Goal: Check status: Check status

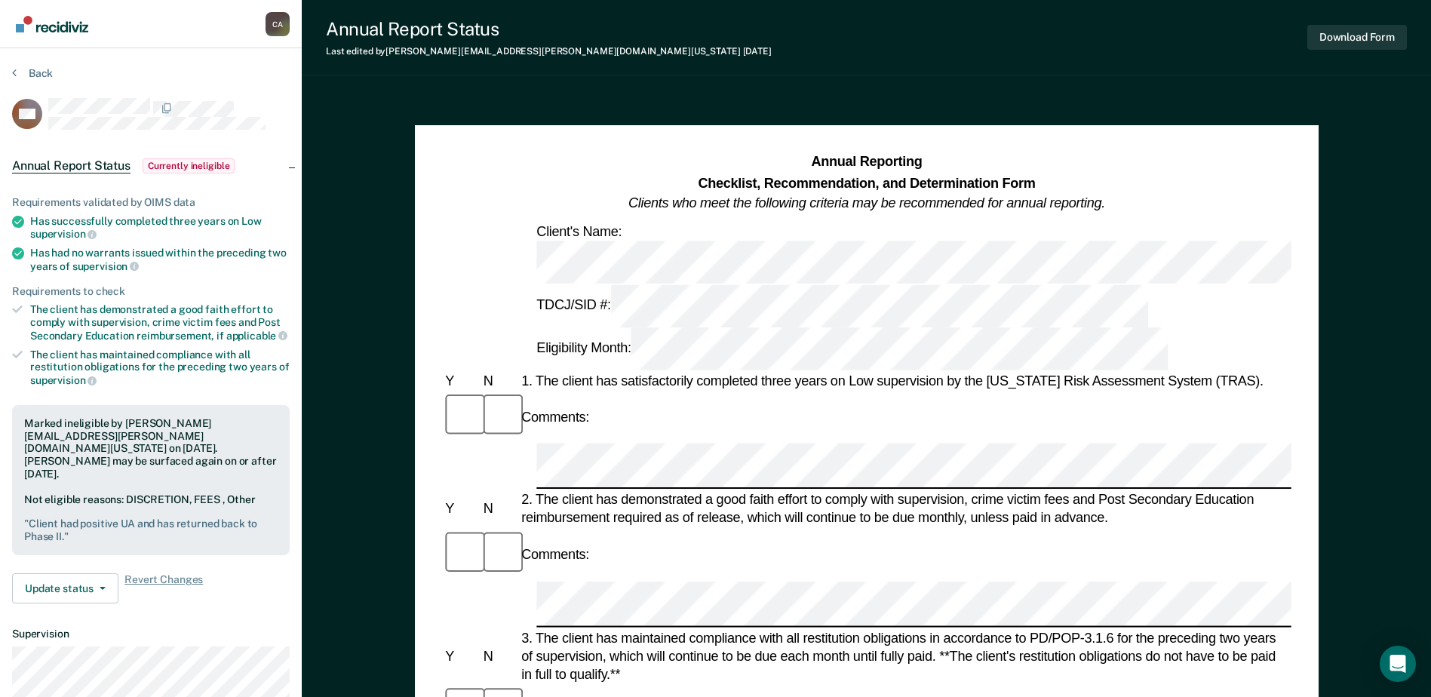
click at [63, 26] on img "Go to Recidiviz Home" at bounding box center [52, 24] width 72 height 17
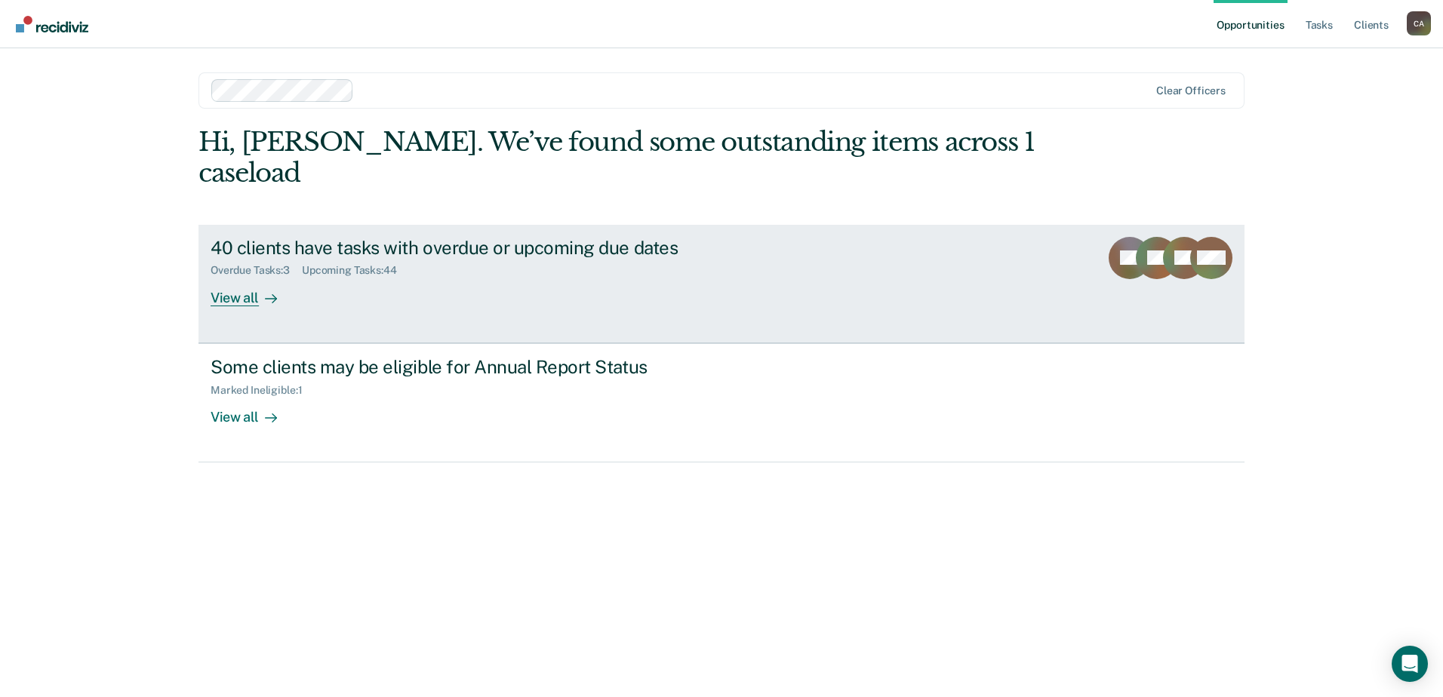
click at [244, 303] on div "View all" at bounding box center [252, 291] width 84 height 29
